Goal: Task Accomplishment & Management: Manage account settings

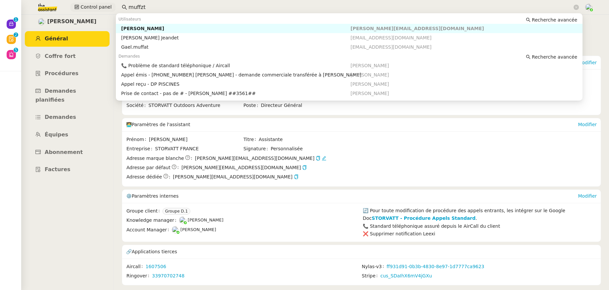
click at [107, 5] on div "Control panel muffzt" at bounding box center [305, 7] width 576 height 15
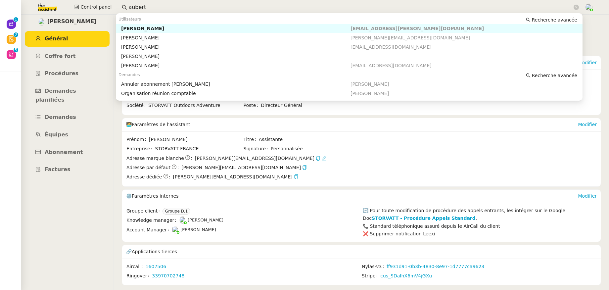
click at [129, 32] on nz-auto-option "Kevin AUBERT aubert.kevin@gmail.com" at bounding box center [349, 28] width 466 height 9
type input "aubert"
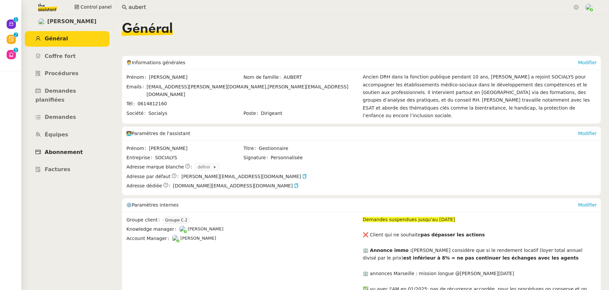
click at [69, 145] on link "Abonnement" at bounding box center [67, 153] width 85 height 16
